Goal: Contribute content

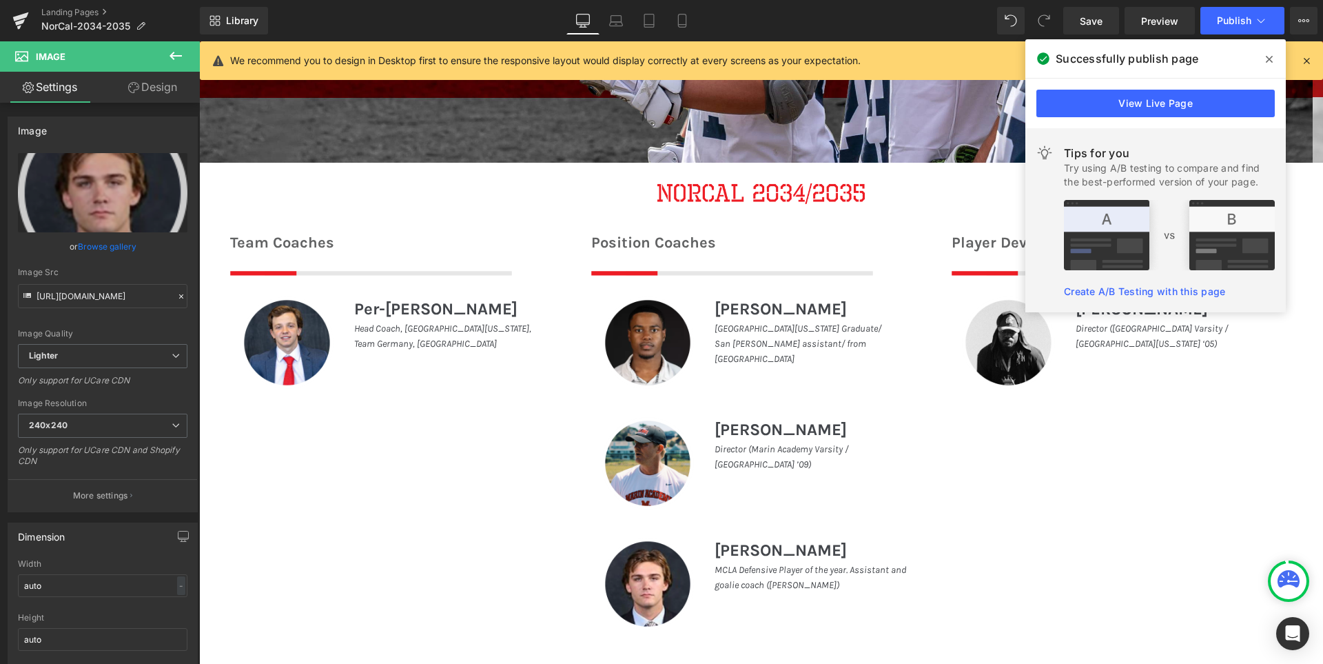
click at [172, 51] on icon at bounding box center [175, 56] width 17 height 17
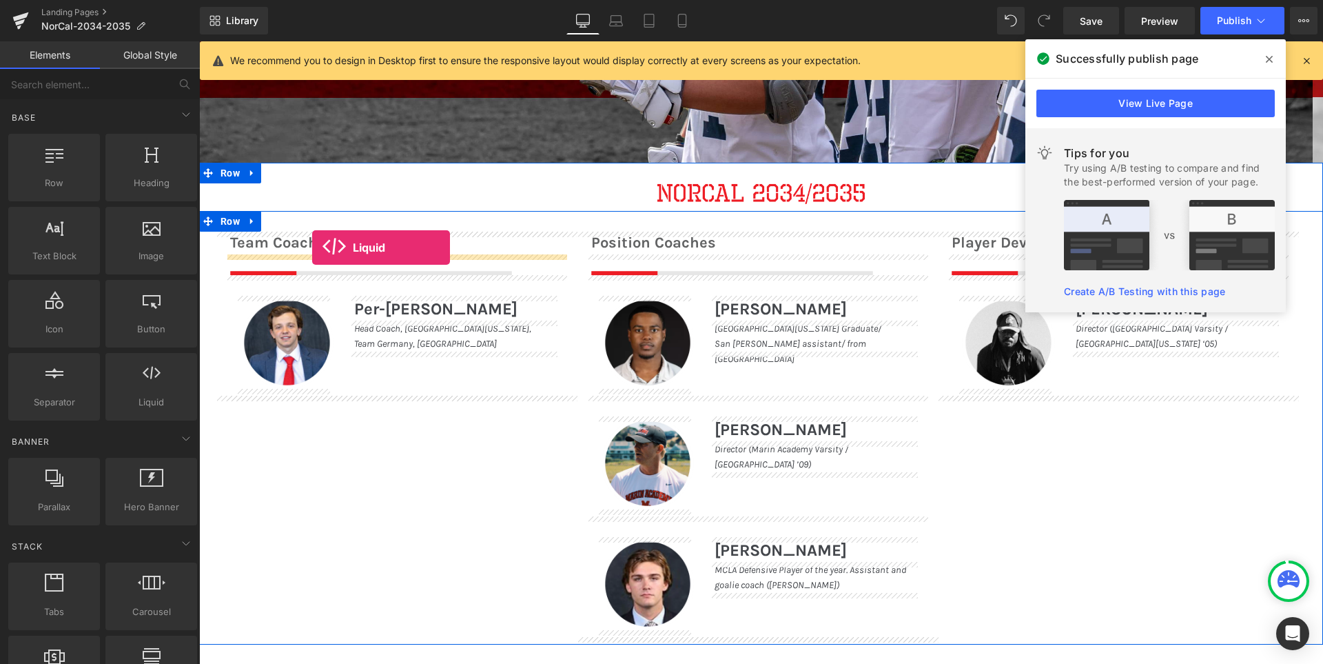
drag, startPoint x: 348, startPoint y: 433, endPoint x: 312, endPoint y: 247, distance: 189.5
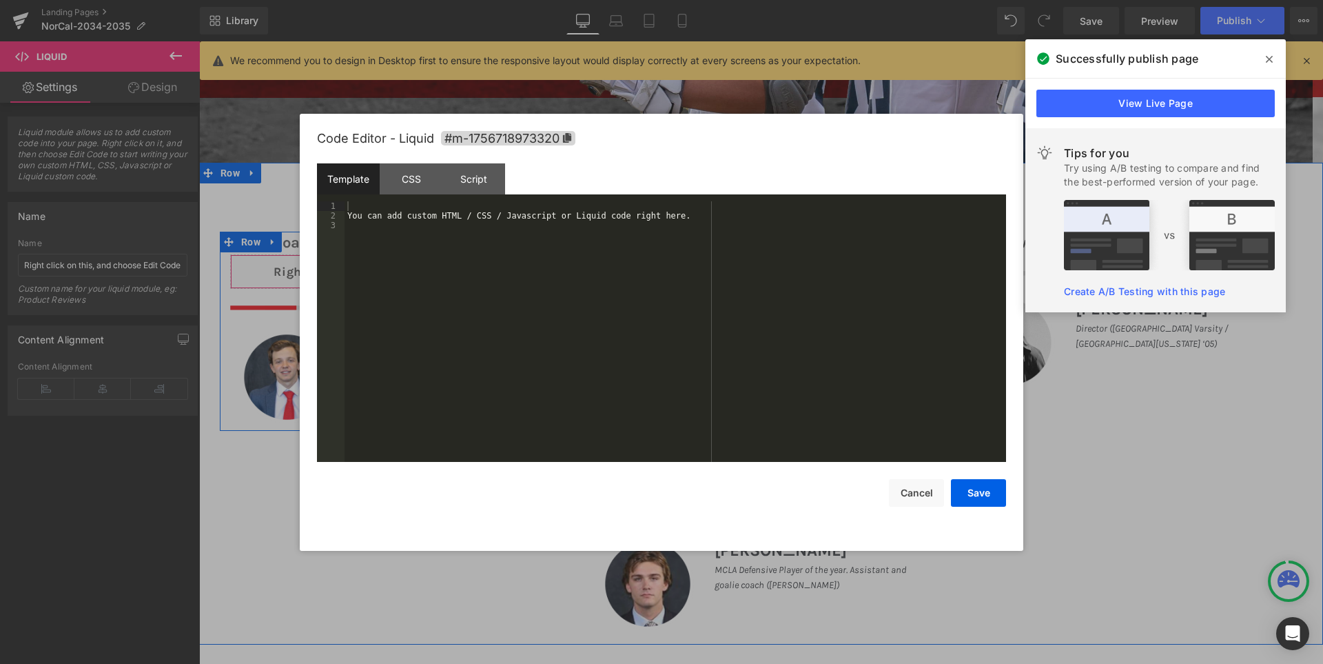
click at [413, 265] on div "Liquid" at bounding box center [400, 271] width 340 height 34
click at [475, 248] on div "You can add custom HTML / CSS / Javascript or Liquid code right here." at bounding box center [676, 341] width 662 height 280
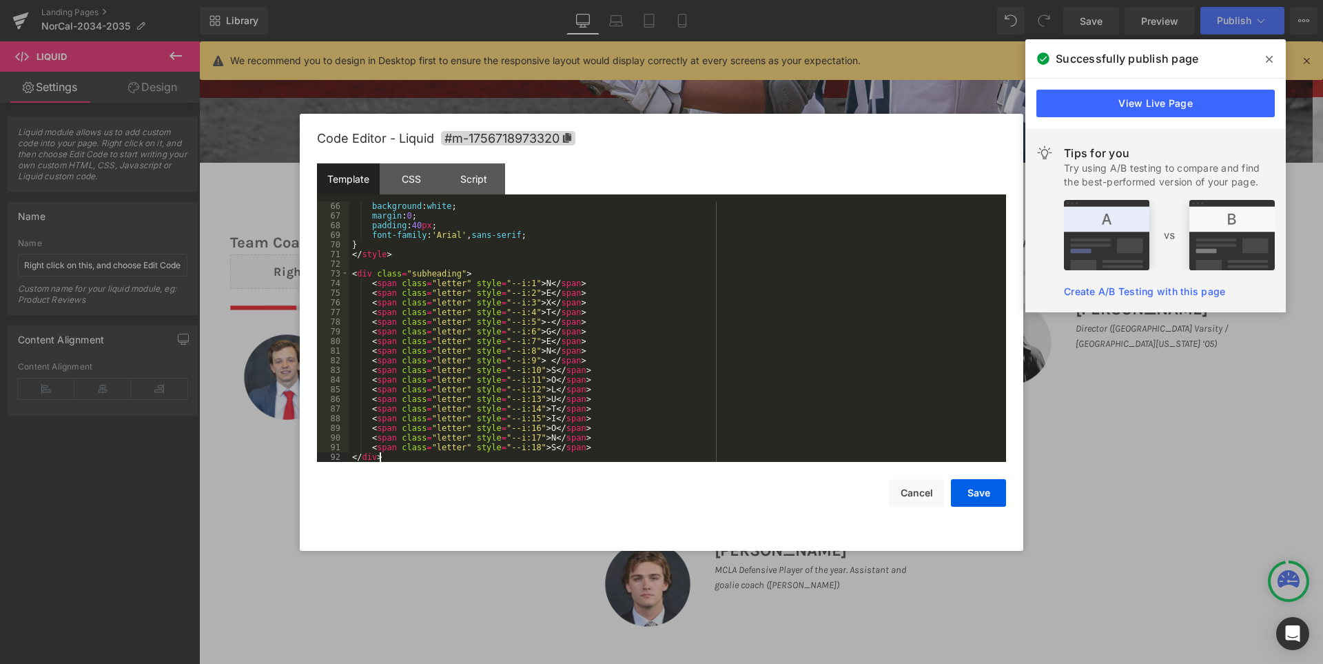
scroll to position [627, 0]
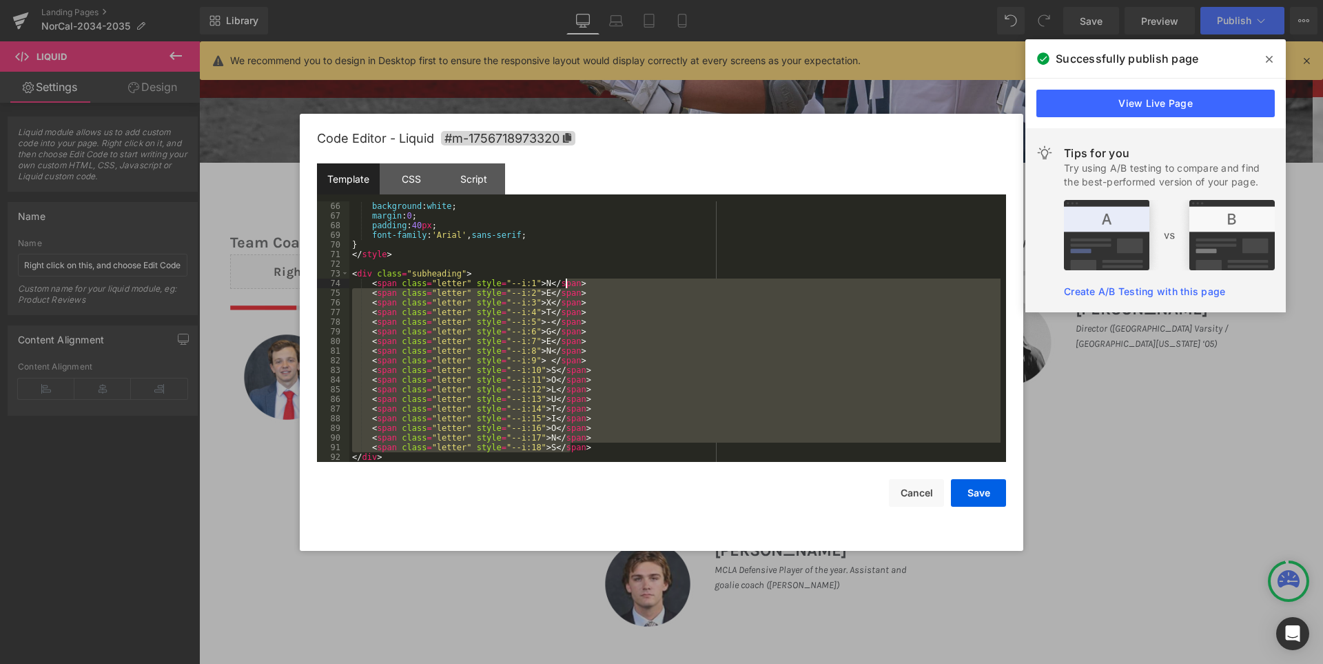
drag, startPoint x: 577, startPoint y: 445, endPoint x: 591, endPoint y: 283, distance: 162.5
click at [591, 283] on div "background : white ; margin : 0 ; padding : 40 px ; font-family : ' Arial ' , s…" at bounding box center [674, 341] width 651 height 280
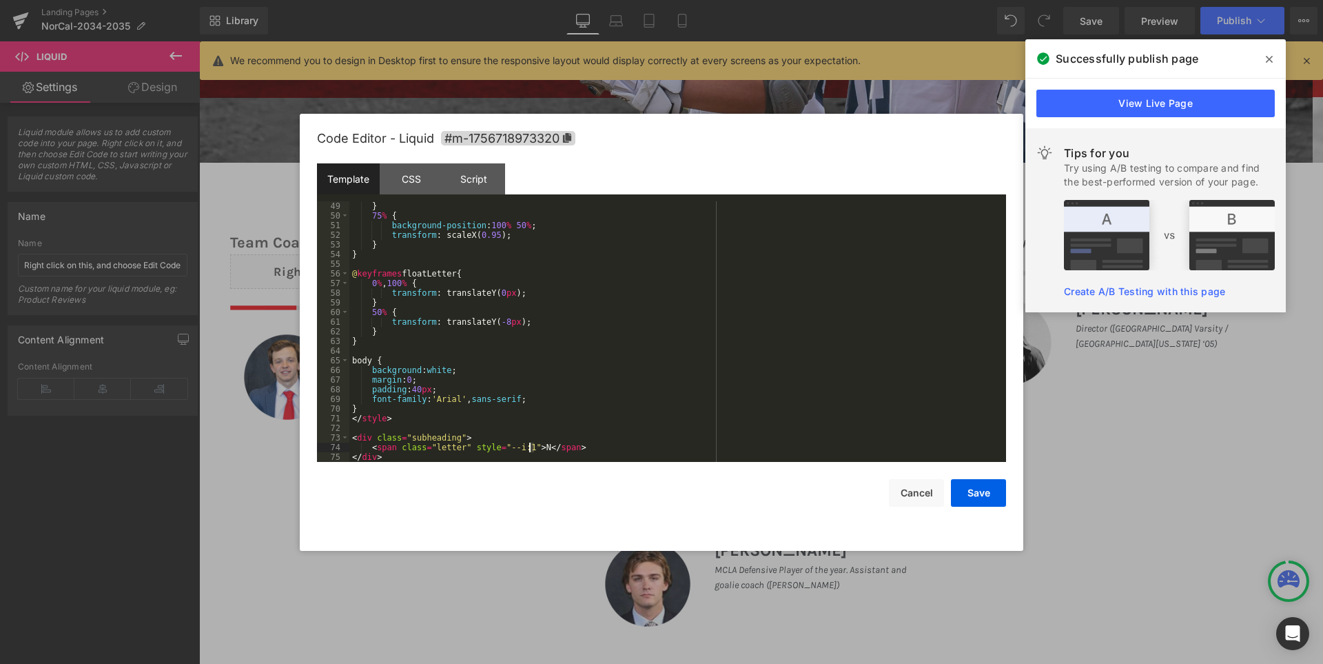
click at [528, 446] on div "} 75 % { background-position : 100 % 50 % ; transform : scaleX( 0.95 ); } } @ k…" at bounding box center [674, 341] width 651 height 280
click at [977, 493] on button "Save" at bounding box center [978, 493] width 55 height 28
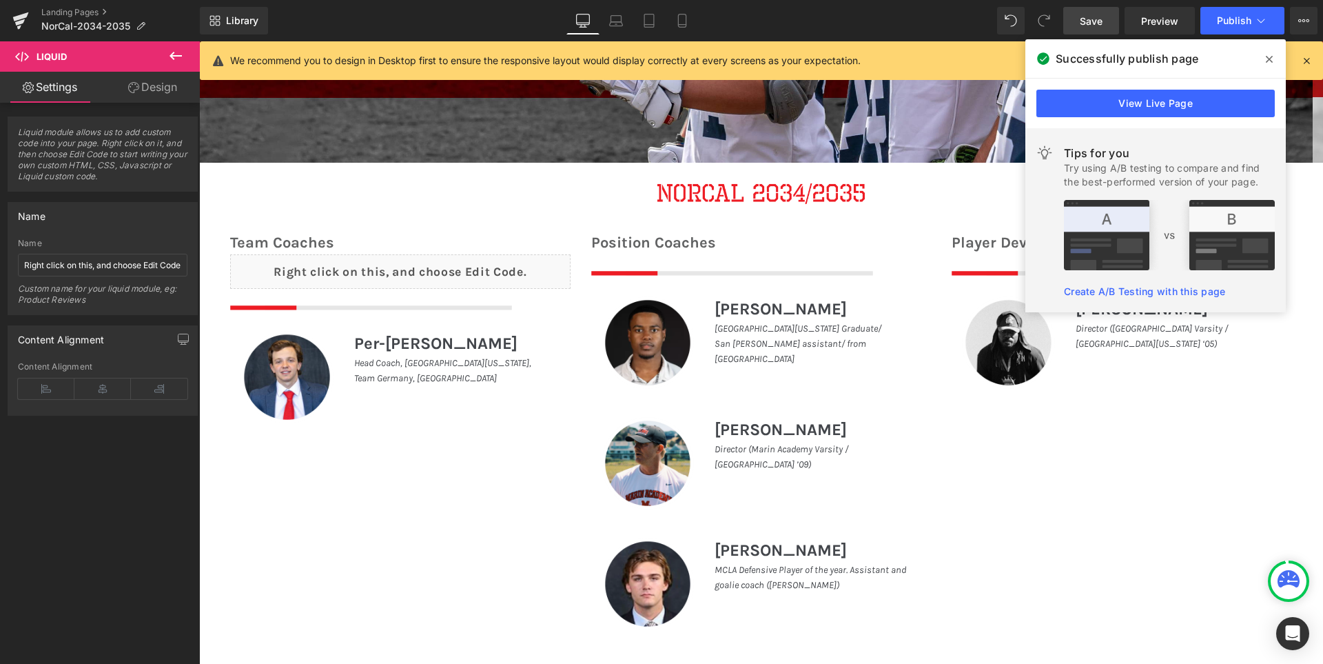
click at [1096, 17] on span "Save" at bounding box center [1091, 21] width 23 height 14
click at [1266, 55] on icon at bounding box center [1269, 59] width 7 height 11
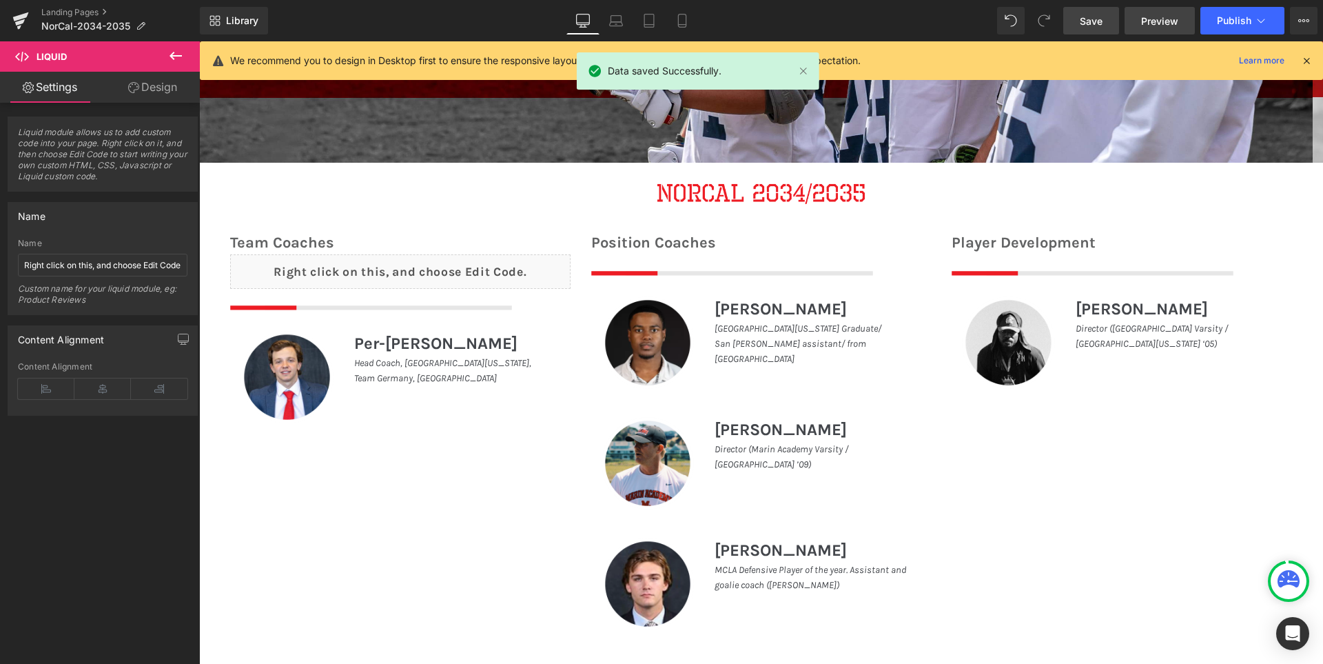
click at [1169, 19] on span "Preview" at bounding box center [1159, 21] width 37 height 14
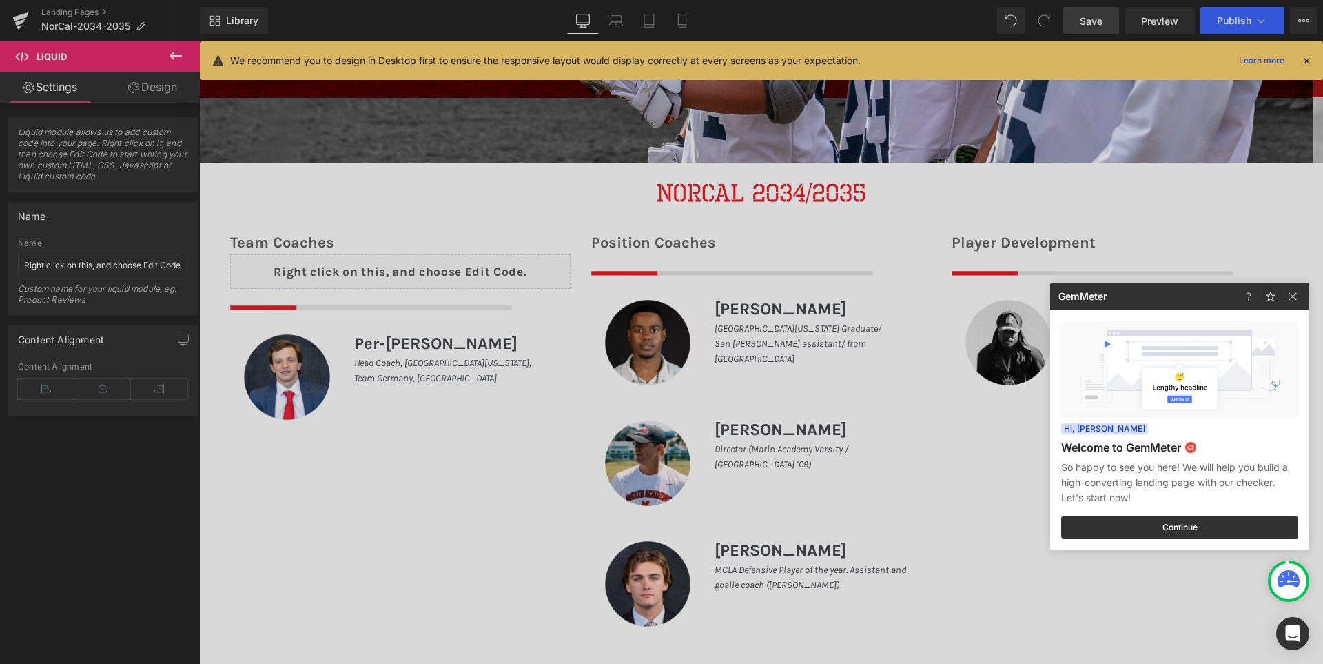
click at [1013, 13] on div at bounding box center [661, 332] width 1323 height 664
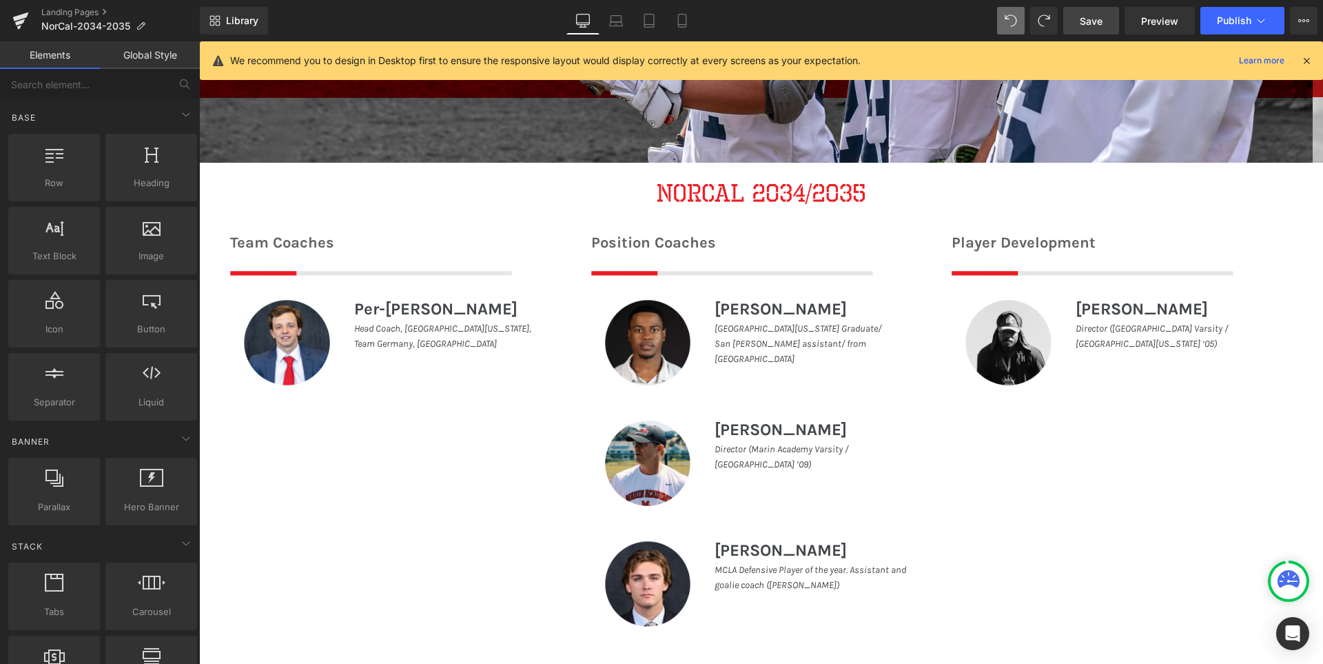
click at [1088, 23] on span "Save" at bounding box center [1091, 21] width 23 height 14
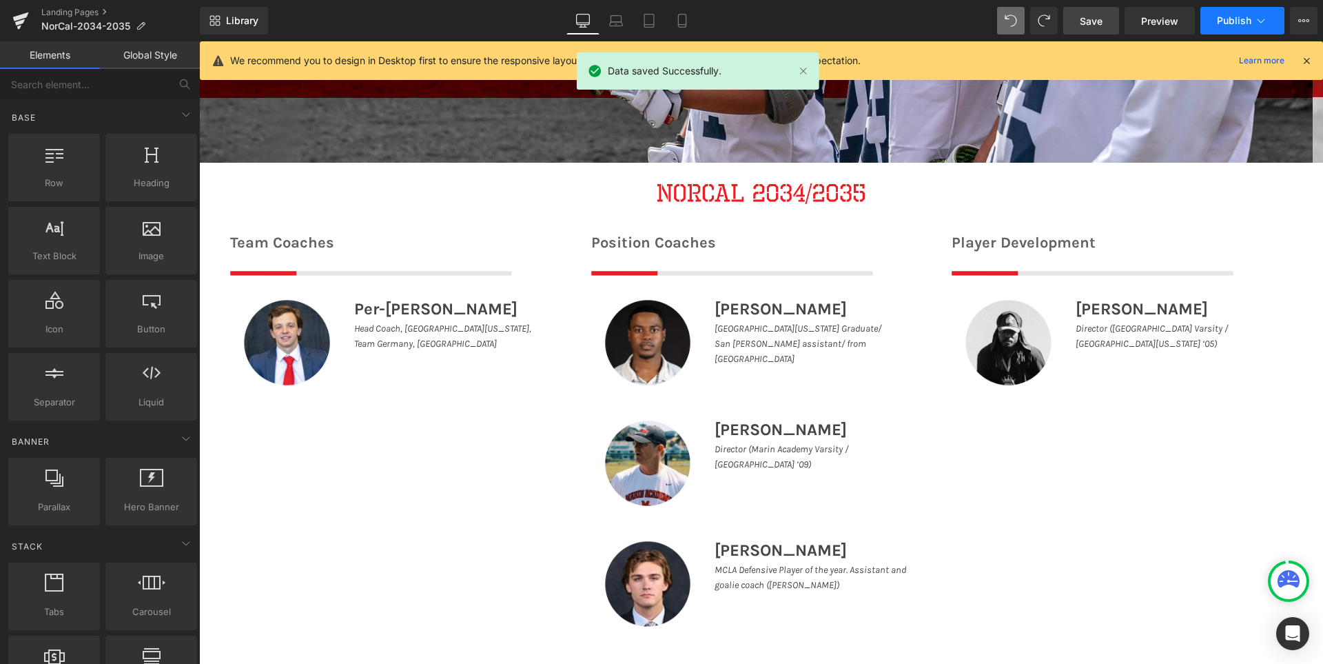
click at [1227, 20] on span "Publish" at bounding box center [1234, 20] width 34 height 11
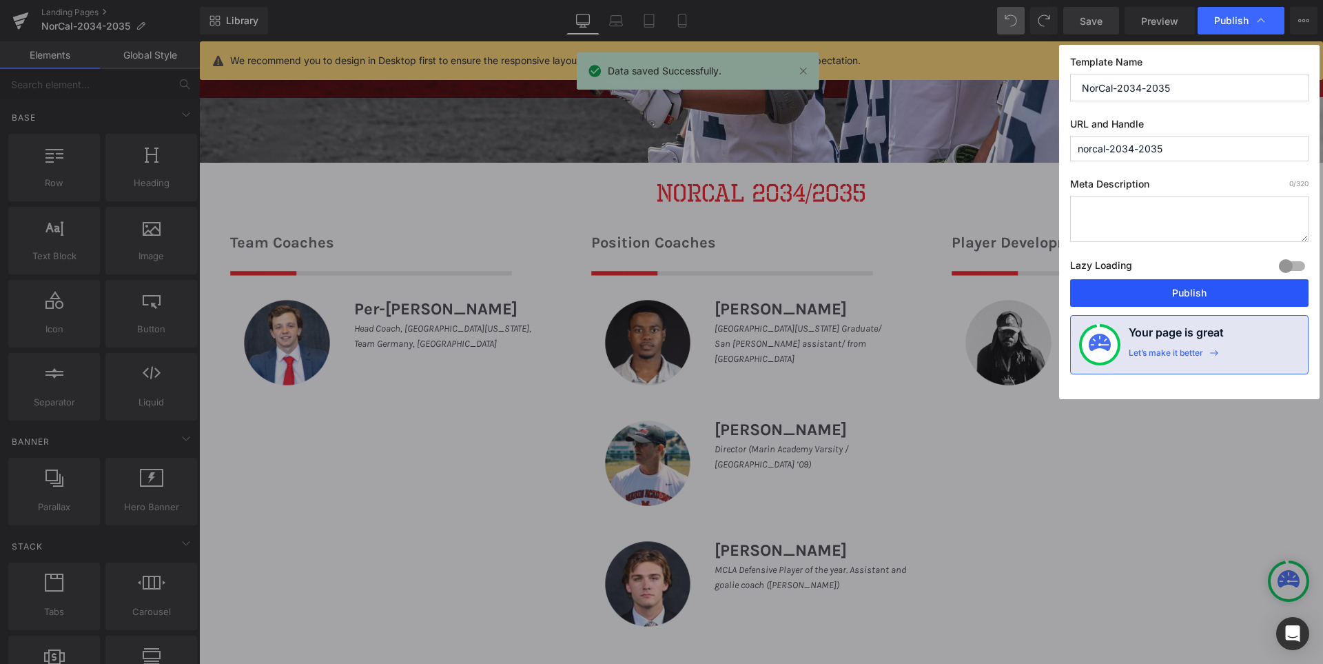
drag, startPoint x: 1209, startPoint y: 288, endPoint x: 1006, endPoint y: 247, distance: 207.4
click at [1209, 288] on button "Publish" at bounding box center [1189, 293] width 238 height 28
